Goal: Information Seeking & Learning: Learn about a topic

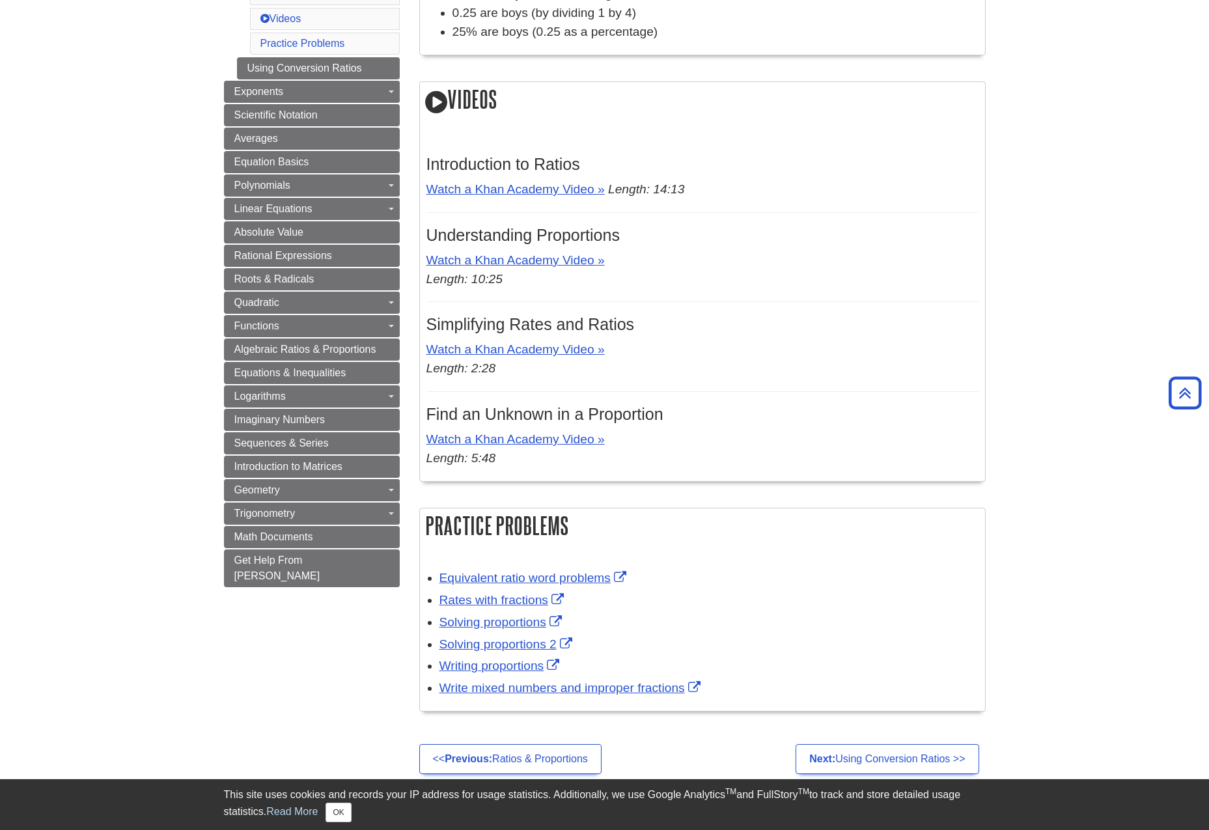
scroll to position [461, 0]
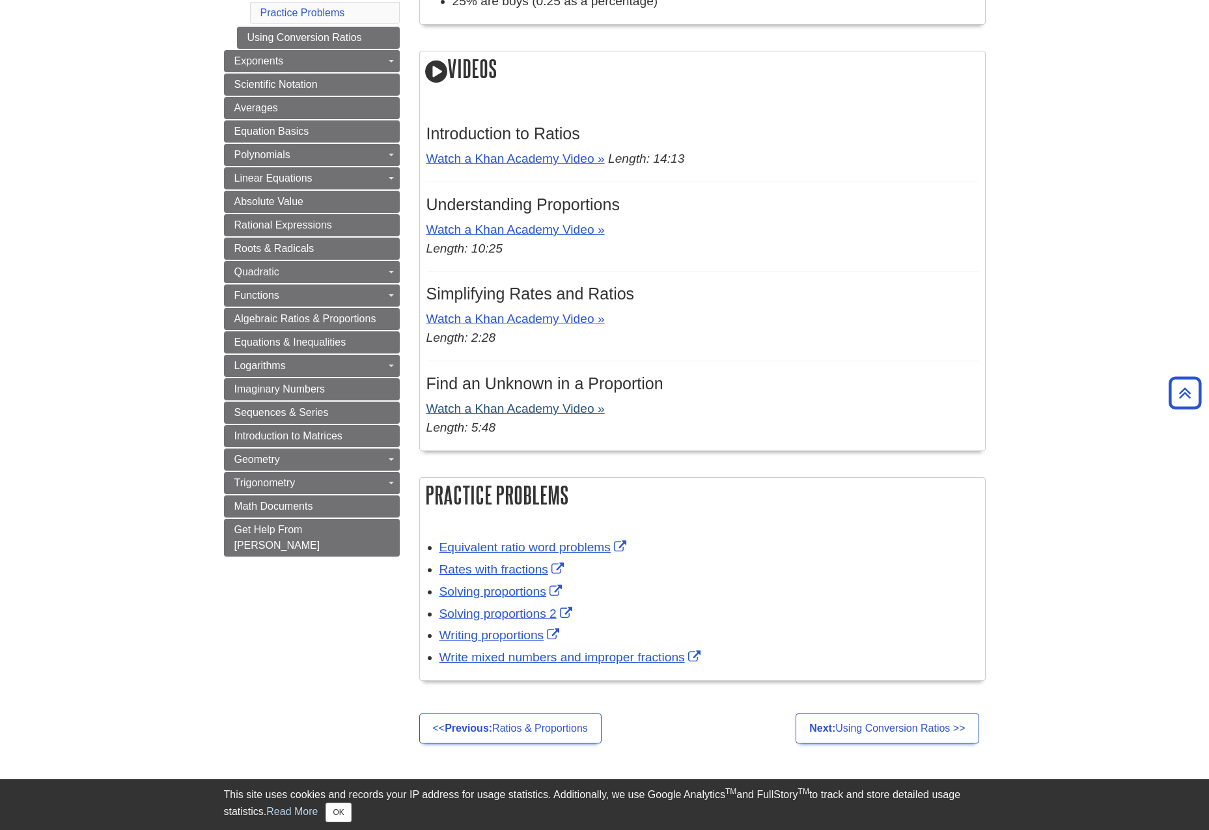
click at [463, 403] on link "Watch a Khan Academy Video »" at bounding box center [516, 409] width 178 height 14
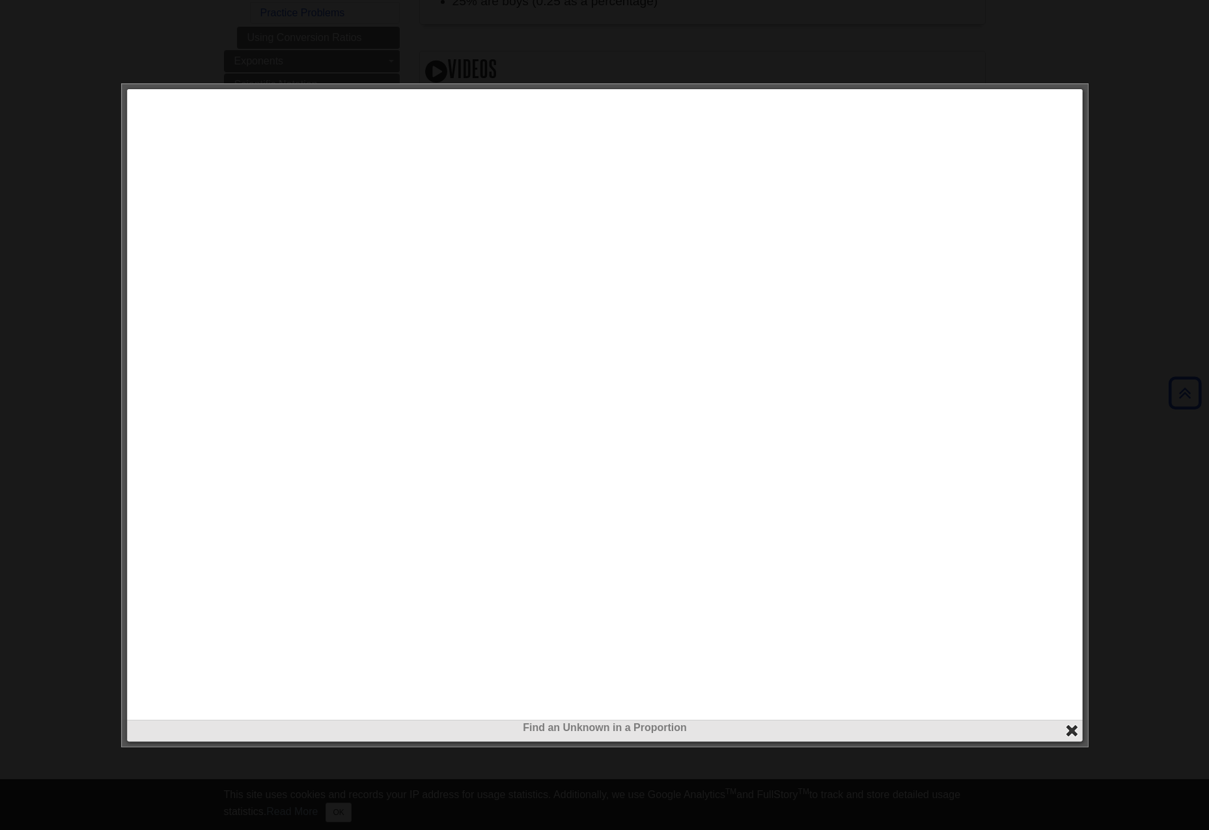
click at [1076, 733] on button "close" at bounding box center [1072, 731] width 15 height 15
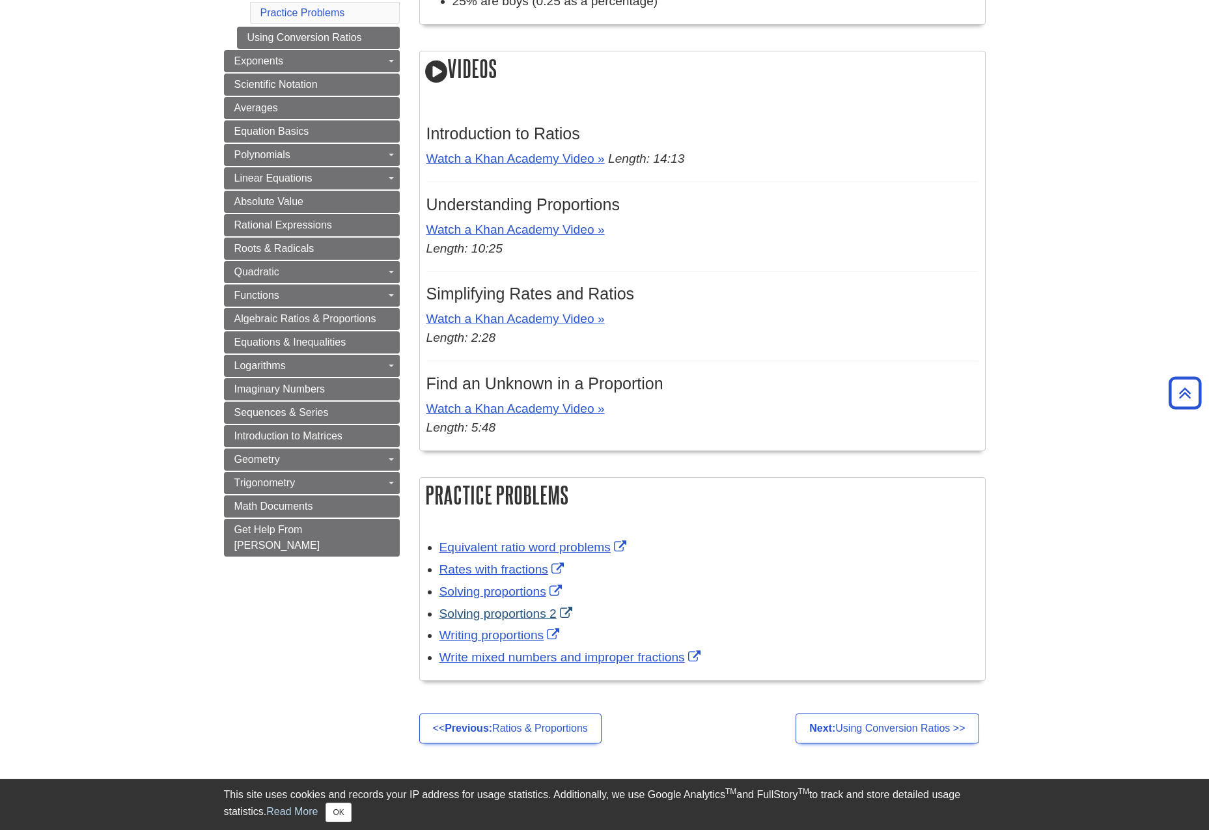
click at [498, 611] on link "Solving proportions 2" at bounding box center [508, 614] width 136 height 14
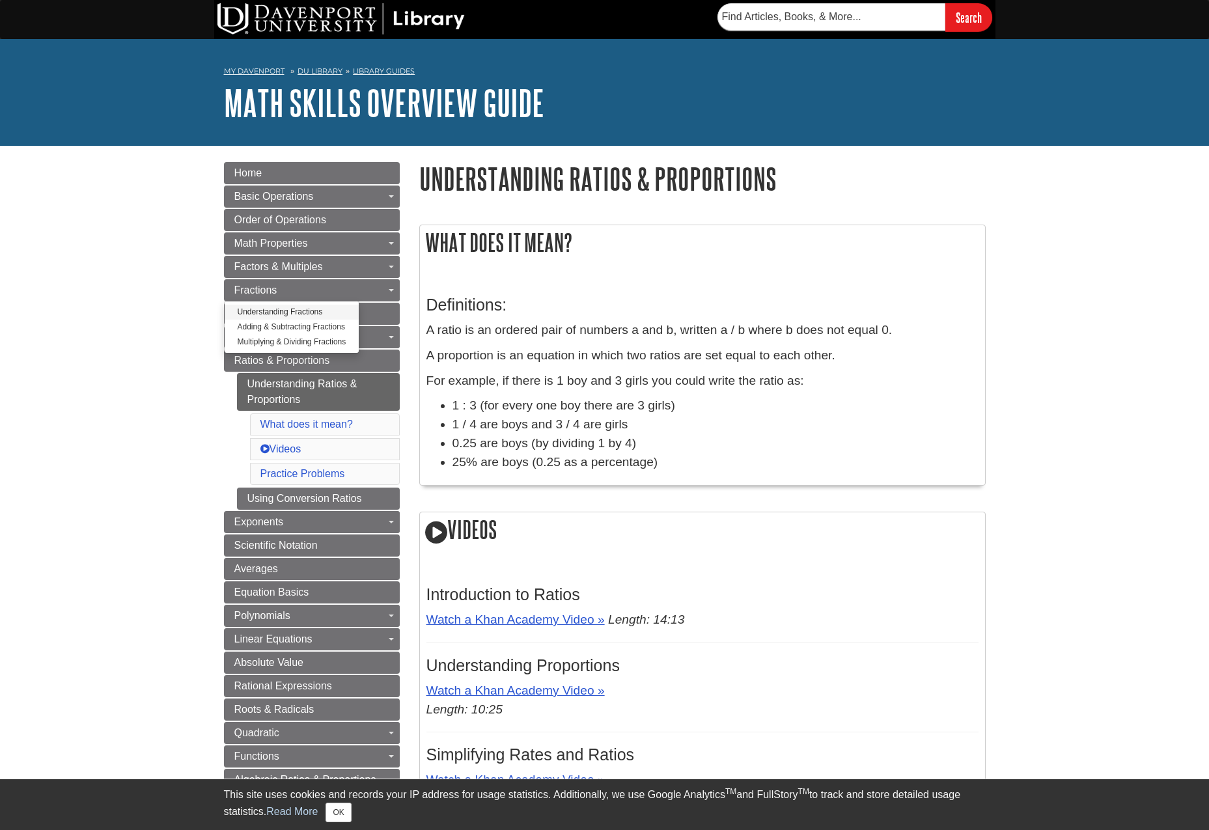
click at [283, 308] on link "Understanding Fractions" at bounding box center [292, 312] width 135 height 15
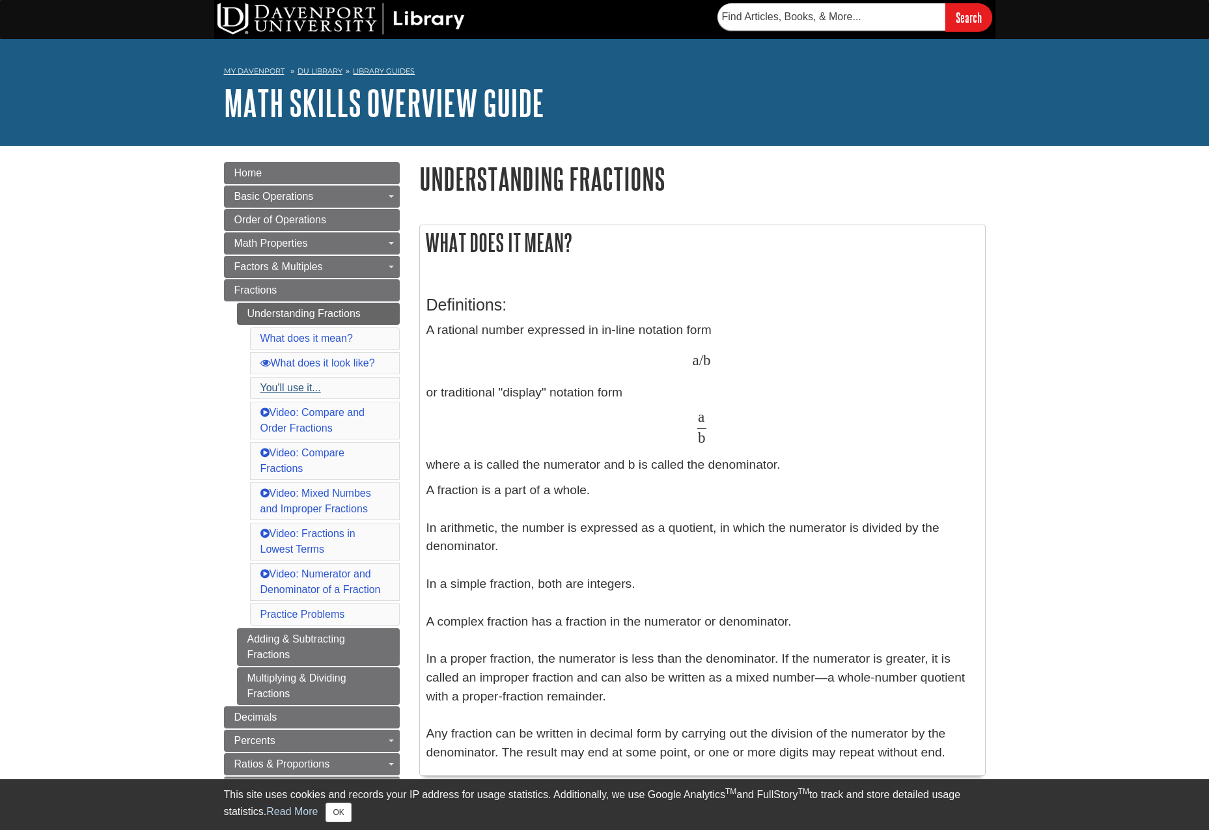
click at [296, 389] on link "You'll use it..." at bounding box center [291, 387] width 61 height 11
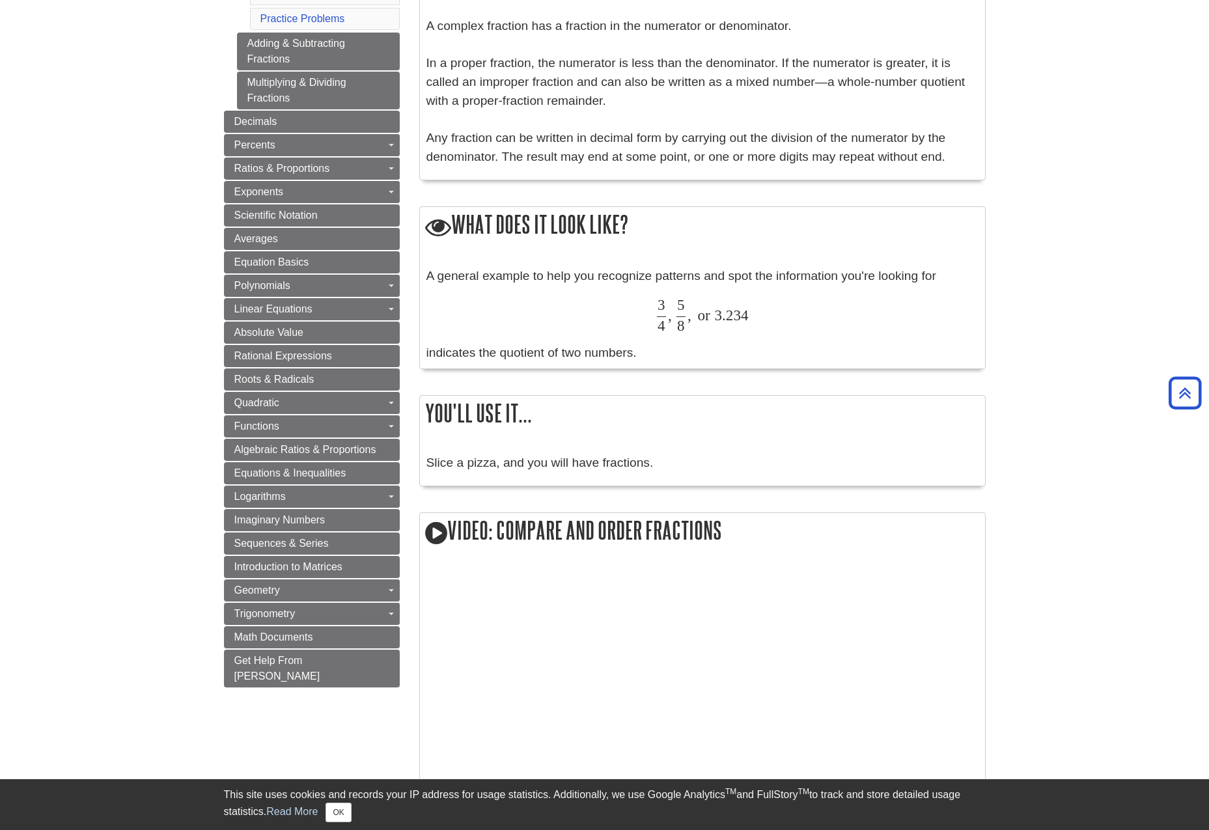
scroll to position [212, 0]
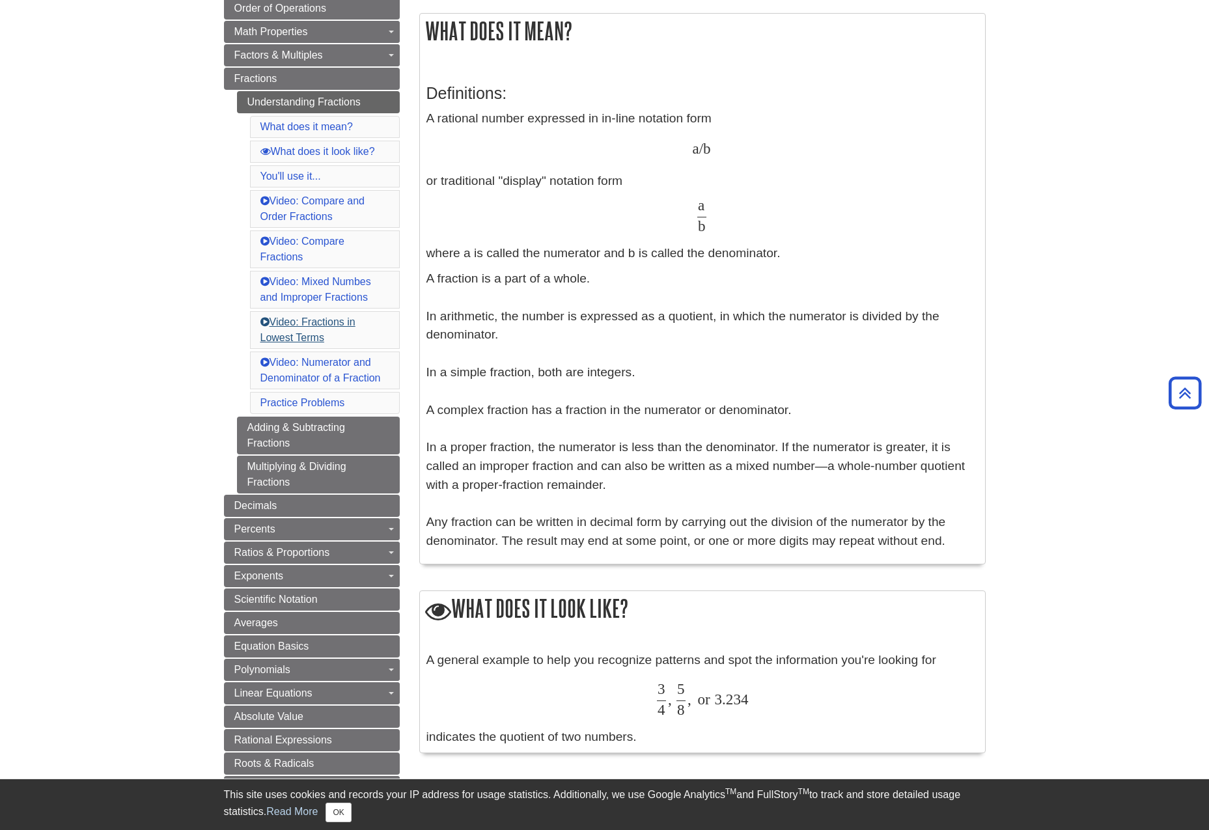
click at [324, 322] on link "Video: Fractions in Lowest Terms" at bounding box center [308, 330] width 95 height 27
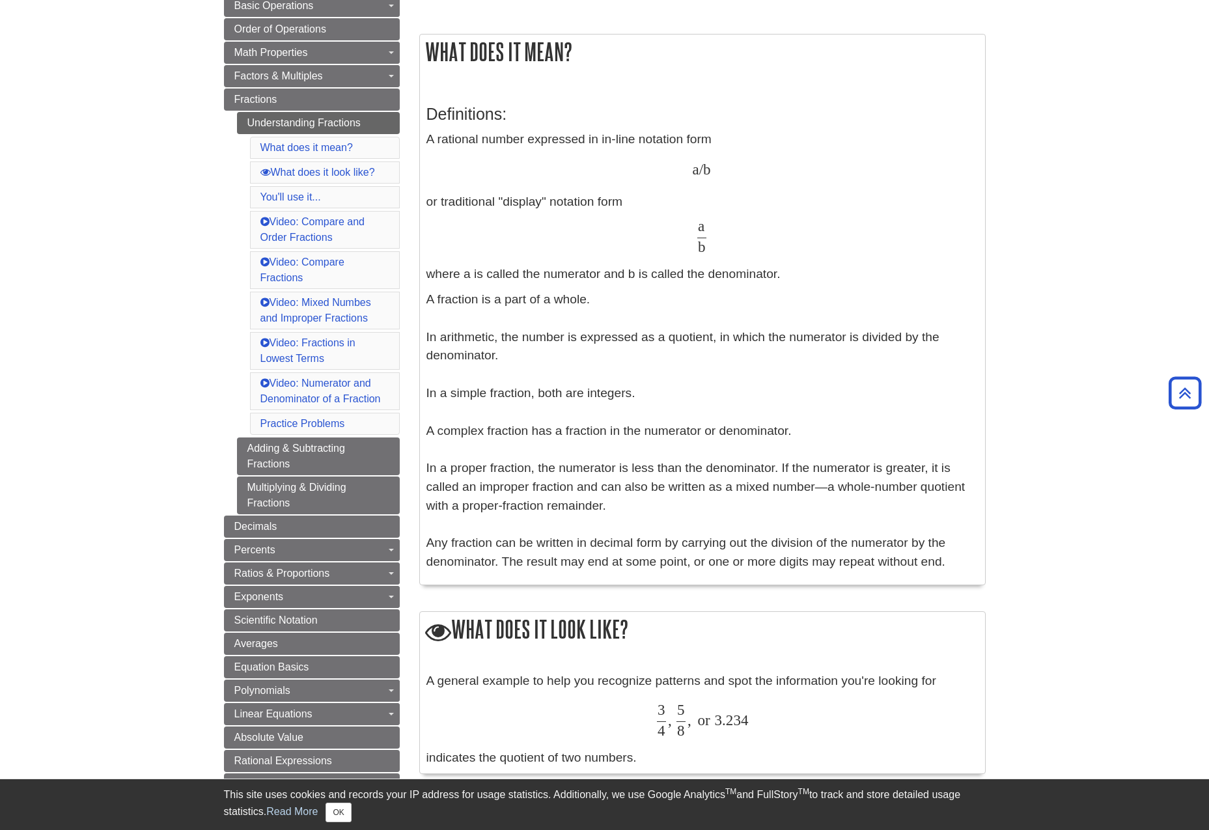
scroll to position [221, 0]
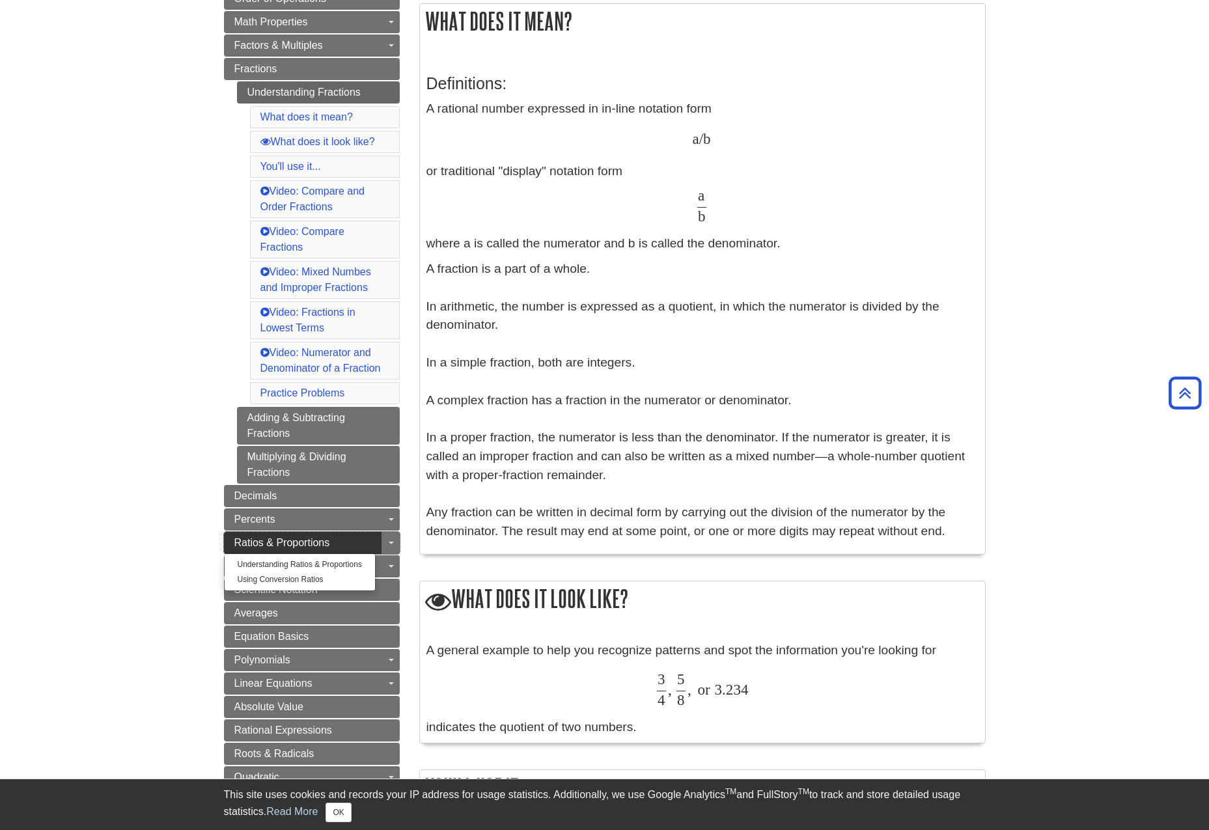
click at [335, 543] on link "Ratios & Proportions" at bounding box center [312, 543] width 176 height 22
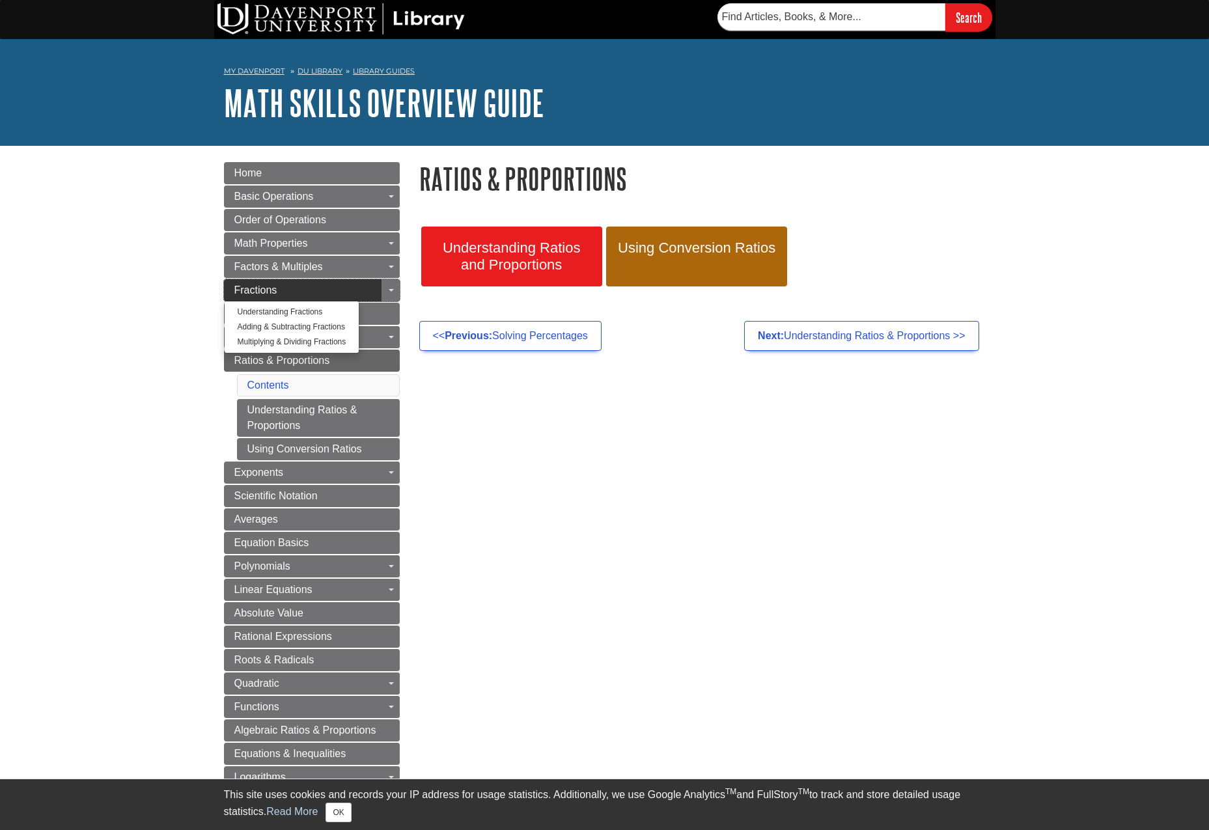
click at [348, 293] on link "Fractions" at bounding box center [312, 290] width 176 height 22
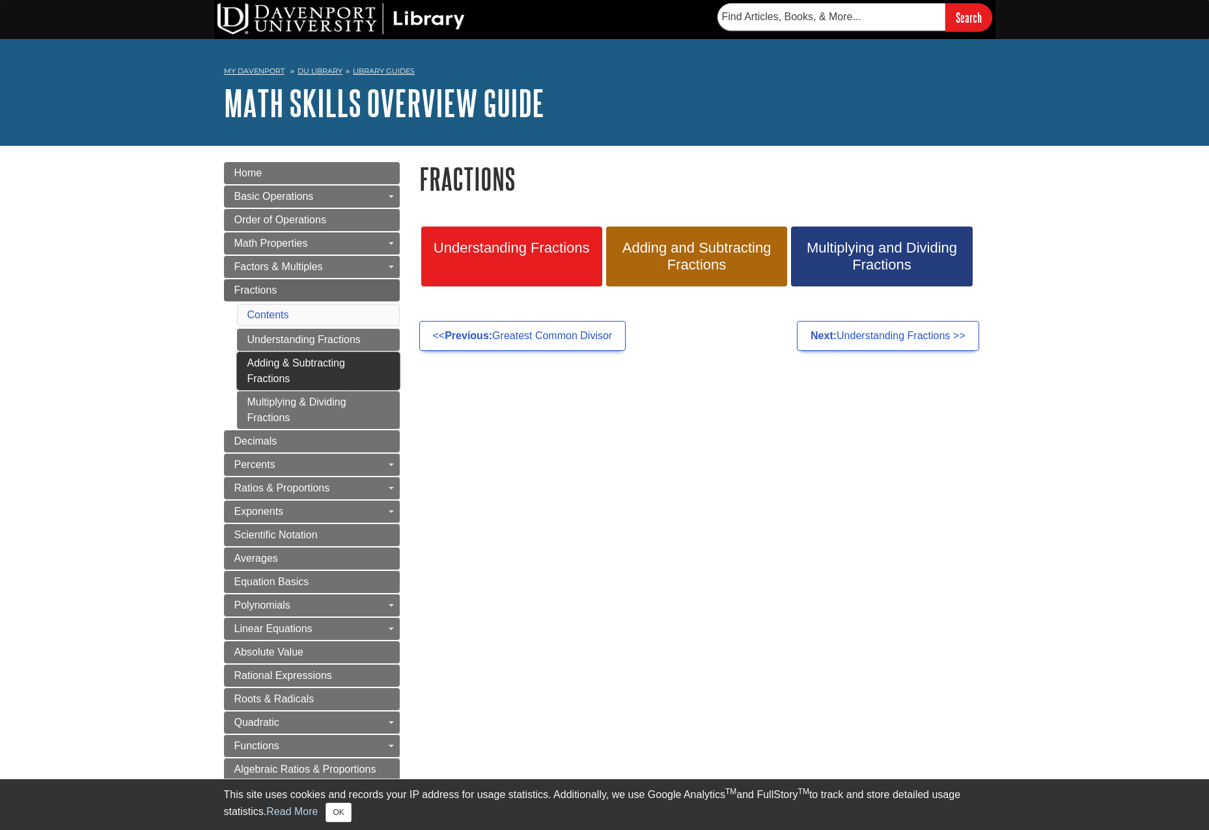
click at [337, 378] on link "Adding & Subtracting Fractions" at bounding box center [318, 371] width 163 height 38
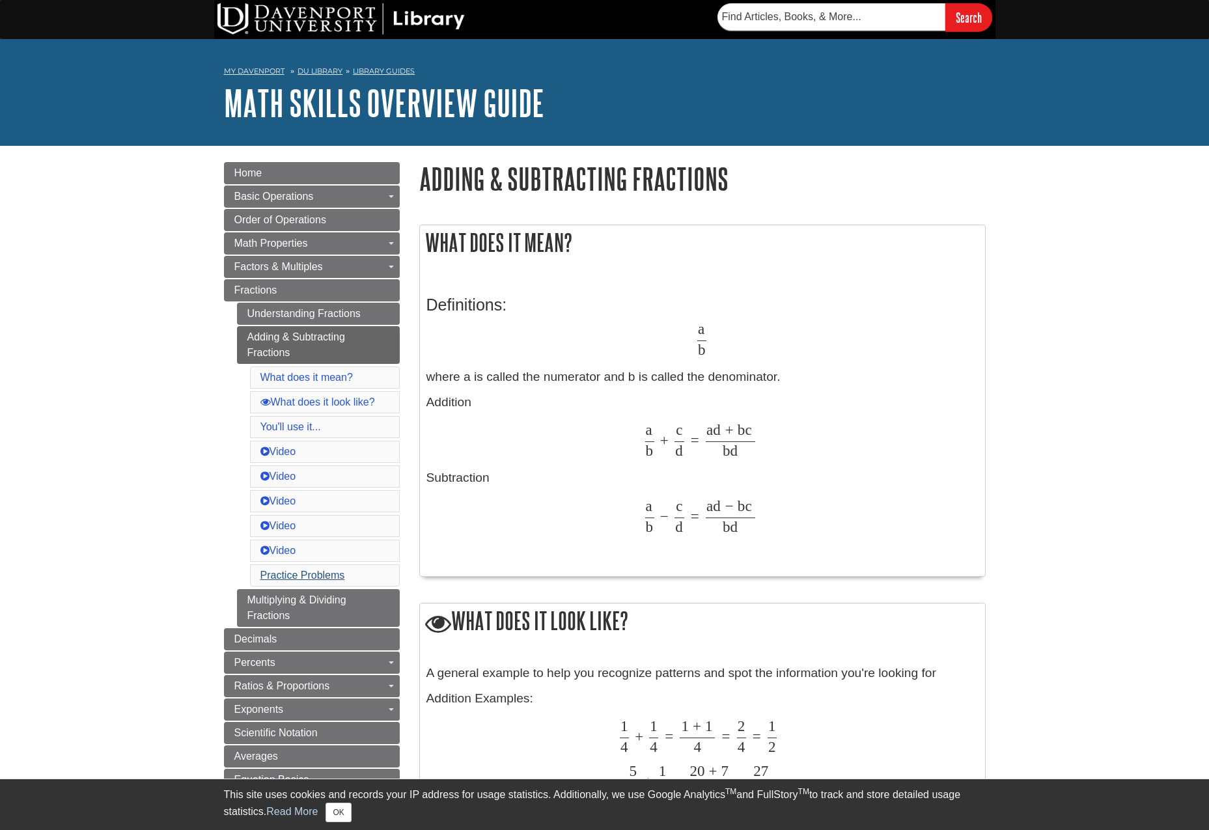
click at [280, 577] on link "Practice Problems" at bounding box center [303, 575] width 85 height 11
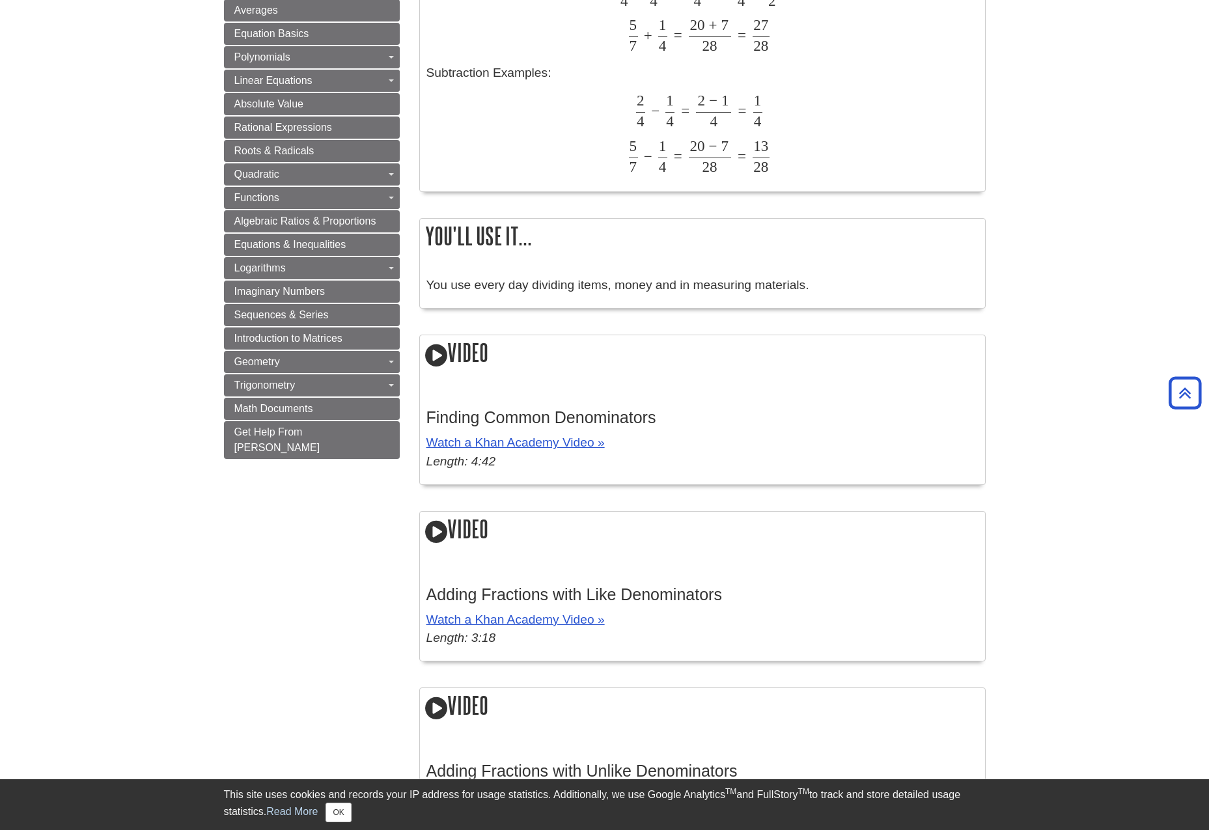
scroll to position [854, 0]
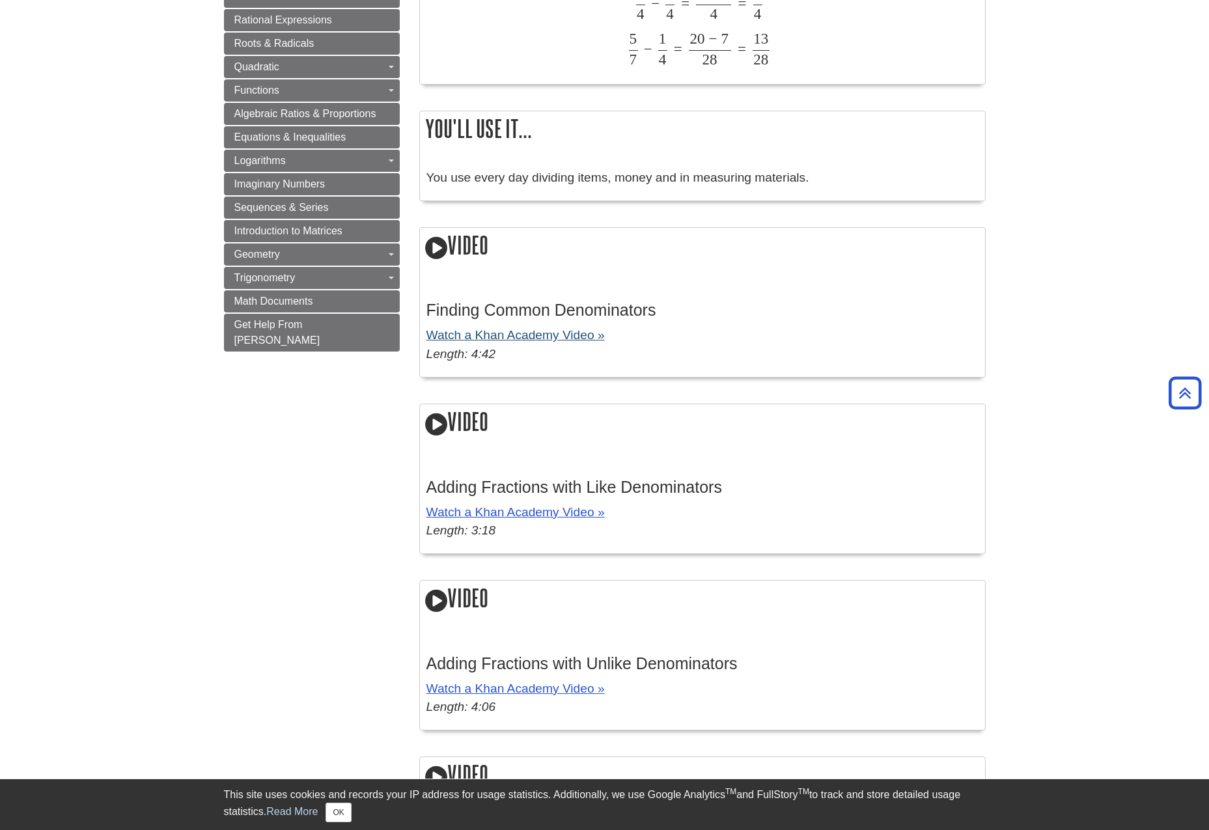
click at [500, 333] on link "Watch a Khan Academy Video »" at bounding box center [516, 335] width 178 height 14
